Goal: Task Accomplishment & Management: Use online tool/utility

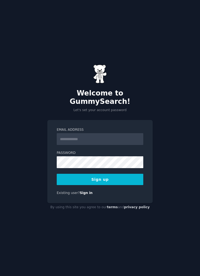
click at [65, 145] on input "Email Address" at bounding box center [100, 139] width 87 height 12
type input "**********"
click at [168, 163] on div "**********" at bounding box center [100, 138] width 200 height 276
click at [135, 185] on button "Sign up" at bounding box center [100, 179] width 87 height 11
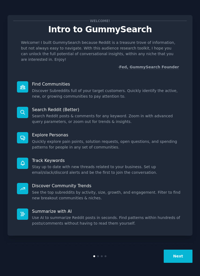
click at [177, 263] on button "Next" at bounding box center [178, 255] width 29 height 13
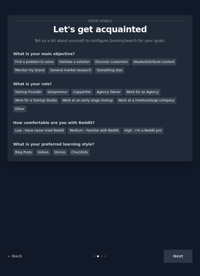
click at [158, 59] on div "Ideate/distribute content" at bounding box center [154, 62] width 45 height 7
click at [80, 73] on div "General market research" at bounding box center [70, 70] width 45 height 7
click at [111, 60] on div "Discover customers" at bounding box center [111, 62] width 36 height 7
click at [73, 69] on div "General market research" at bounding box center [70, 70] width 45 height 7
click at [59, 92] on div "Solopreneur" at bounding box center [57, 92] width 24 height 7
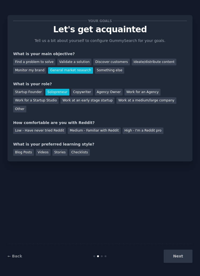
click at [90, 127] on div "Medium - Familiar with Reddit" at bounding box center [94, 130] width 53 height 7
click at [83, 149] on div "Checklists" at bounding box center [79, 152] width 20 height 7
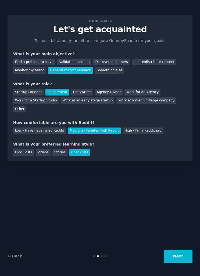
scroll to position [17, 0]
click at [178, 257] on button "Next" at bounding box center [178, 255] width 29 height 13
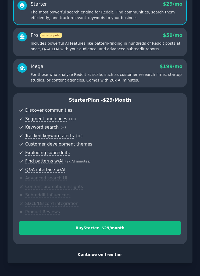
scroll to position [51, 0]
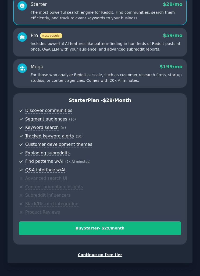
click at [113, 252] on div "Continue on free tier" at bounding box center [100, 255] width 174 height 6
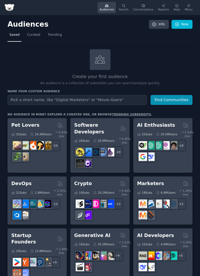
click at [129, 97] on input "text" at bounding box center [77, 100] width 139 height 10
type input "ㅏ"
type input "korea"
click at [172, 99] on button "Find Communities" at bounding box center [172, 100] width 42 height 10
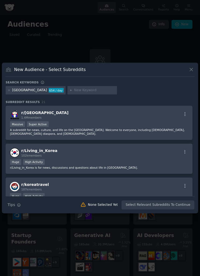
scroll to position [9, 0]
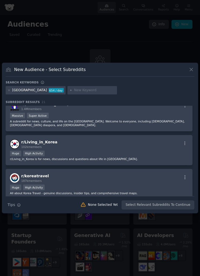
click at [156, 159] on div "r/ Living_in_Korea 102k members Huge High Activity r/Living_in_Korea is for new…" at bounding box center [99, 150] width 187 height 30
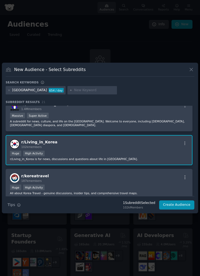
click at [182, 209] on button "Create Audience" at bounding box center [176, 204] width 35 height 9
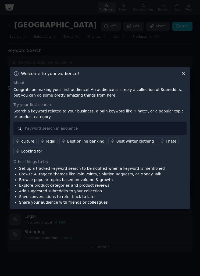
click at [35, 135] on input "text" at bounding box center [99, 129] width 173 height 14
click at [181, 76] on icon at bounding box center [184, 74] width 6 height 6
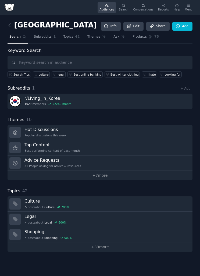
click at [37, 99] on h3 "r/ Living_in_Korea" at bounding box center [47, 98] width 47 height 6
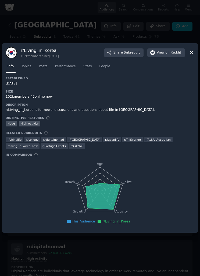
click at [189, 55] on icon at bounding box center [192, 53] width 6 height 6
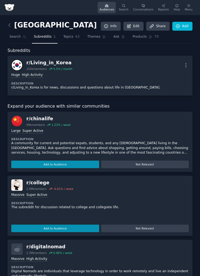
click at [163, 8] on div "Reports" at bounding box center [163, 10] width 11 height 4
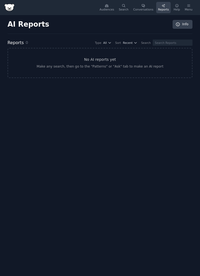
click at [114, 5] on link "Audiences" at bounding box center [107, 7] width 18 height 11
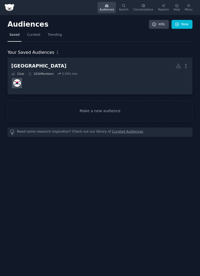
click at [174, 65] on h2 "korea More" at bounding box center [99, 65] width 177 height 9
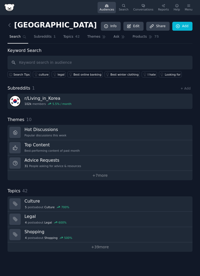
click at [159, 100] on link "r/ Living_in_Korea 102k members 5.5 % / month" at bounding box center [100, 101] width 185 height 15
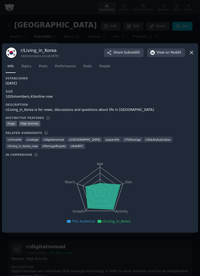
click at [185, 57] on button "View on Reddit" at bounding box center [166, 52] width 38 height 9
click at [158, 44] on div at bounding box center [100, 138] width 200 height 276
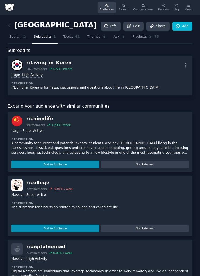
click at [78, 41] on link "Topics 42" at bounding box center [71, 38] width 20 height 11
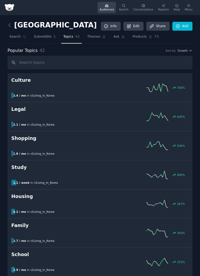
click at [94, 34] on link "Themes" at bounding box center [96, 38] width 23 height 11
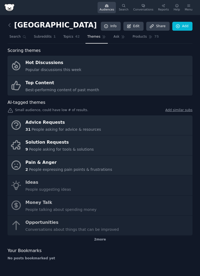
click at [170, 168] on link "Pain & Anger 2 People expressing pain points & frustrations" at bounding box center [100, 165] width 185 height 20
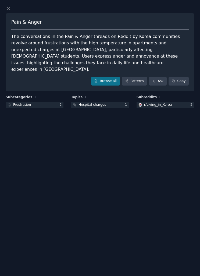
click at [12, 11] on div at bounding box center [99, 9] width 187 height 6
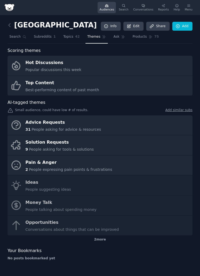
click at [176, 146] on link "Solution Requests 9 People asking for tools & solutions" at bounding box center [100, 145] width 185 height 20
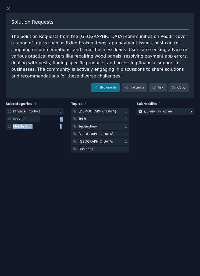
click at [165, 181] on div "Solution Requests The Solution Requests from the Korea communities on Reddit co…" at bounding box center [100, 138] width 200 height 276
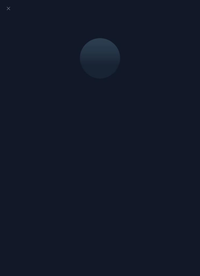
scroll to position [17, 0]
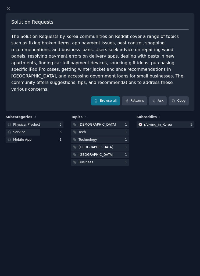
click at [6, 10] on icon at bounding box center [9, 9] width 6 height 6
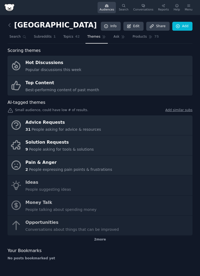
click at [13, 21] on link at bounding box center [11, 25] width 7 height 9
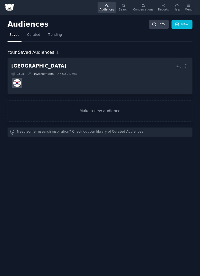
click at [186, 61] on button "More" at bounding box center [186, 65] width 6 height 9
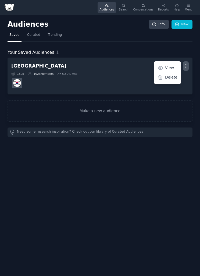
click at [172, 74] on p "Delete" at bounding box center [171, 77] width 12 height 6
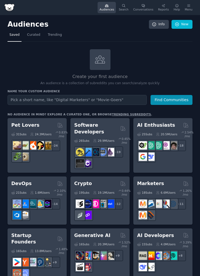
click at [183, 20] on link "New" at bounding box center [182, 24] width 21 height 9
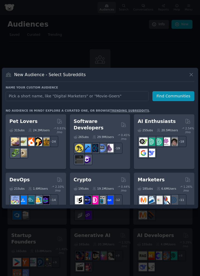
click at [189, 77] on icon at bounding box center [191, 75] width 6 height 6
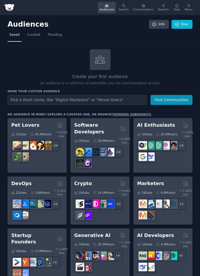
click at [159, 20] on link "Info" at bounding box center [159, 24] width 20 height 9
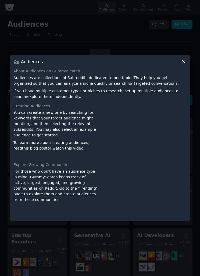
scroll to position [17, 0]
click at [182, 59] on icon at bounding box center [184, 62] width 6 height 6
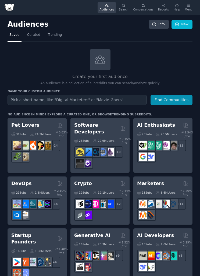
click at [128, 113] on link "trending subreddits" at bounding box center [131, 114] width 39 height 3
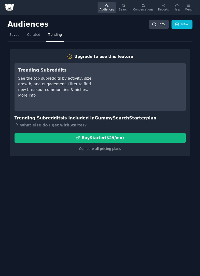
click at [38, 33] on span "Curated" at bounding box center [33, 35] width 13 height 5
